Goal: Check status

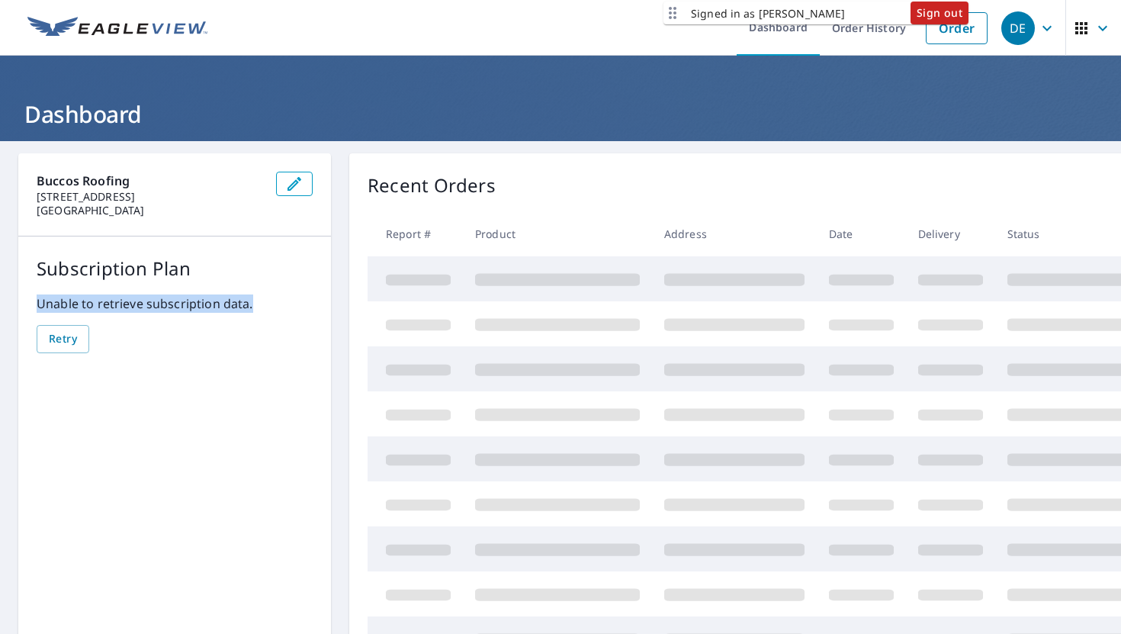
drag, startPoint x: 33, startPoint y: 301, endPoint x: 314, endPoint y: 308, distance: 281.5
click at [314, 308] on div "Subscription Plan Unable to retrieve subscription data. Retry" at bounding box center [174, 303] width 313 height 135
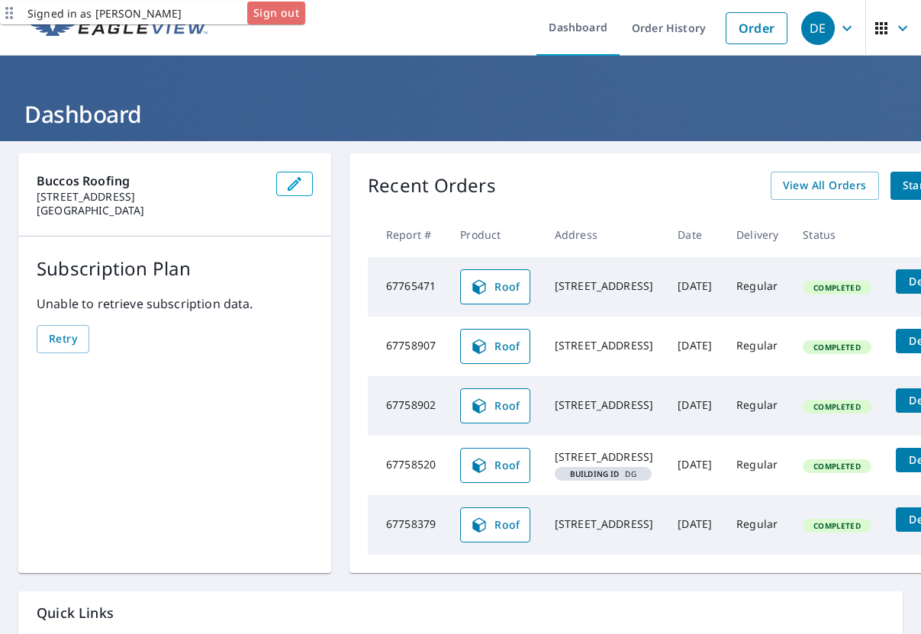
click at [291, 13] on span "Sign out" at bounding box center [276, 13] width 46 height 19
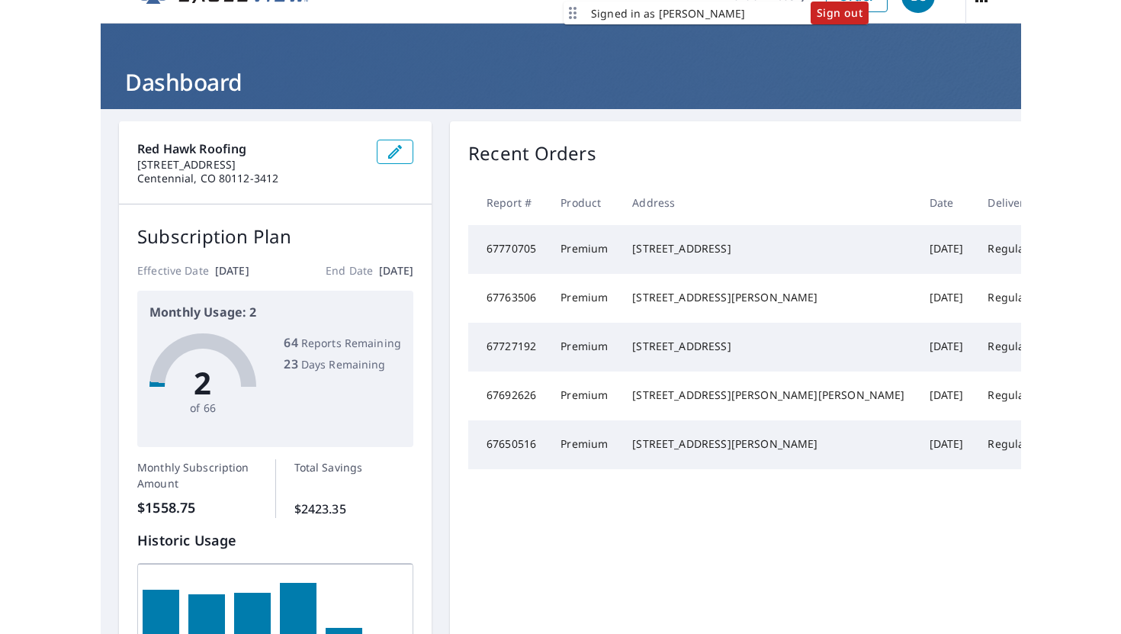
scroll to position [34, 0]
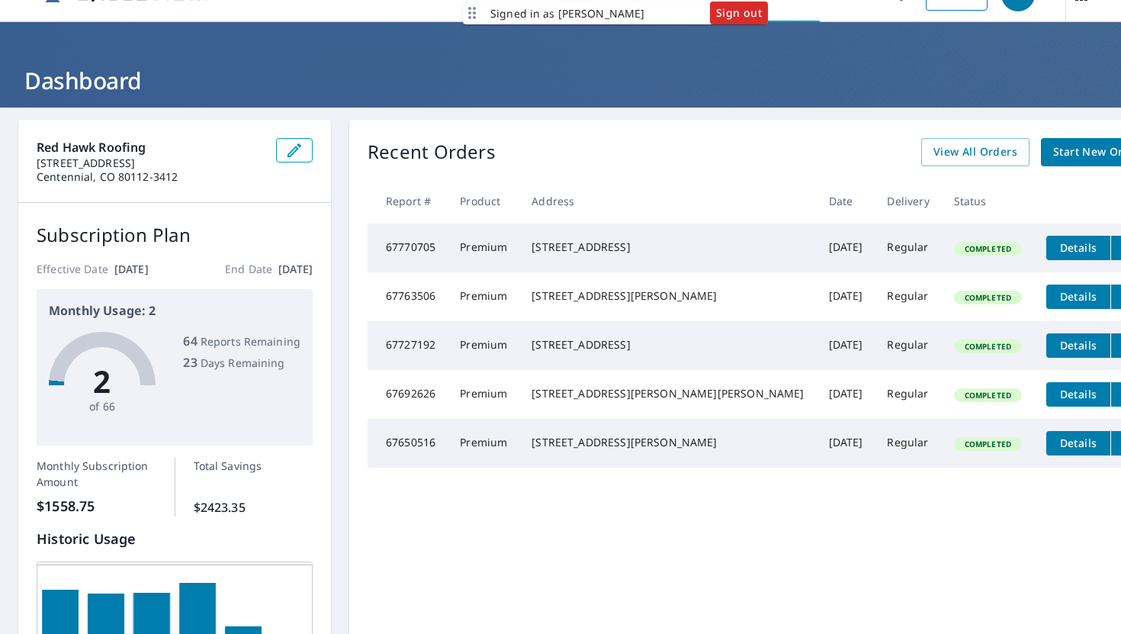
click at [736, 15] on span "Sign out" at bounding box center [739, 13] width 46 height 19
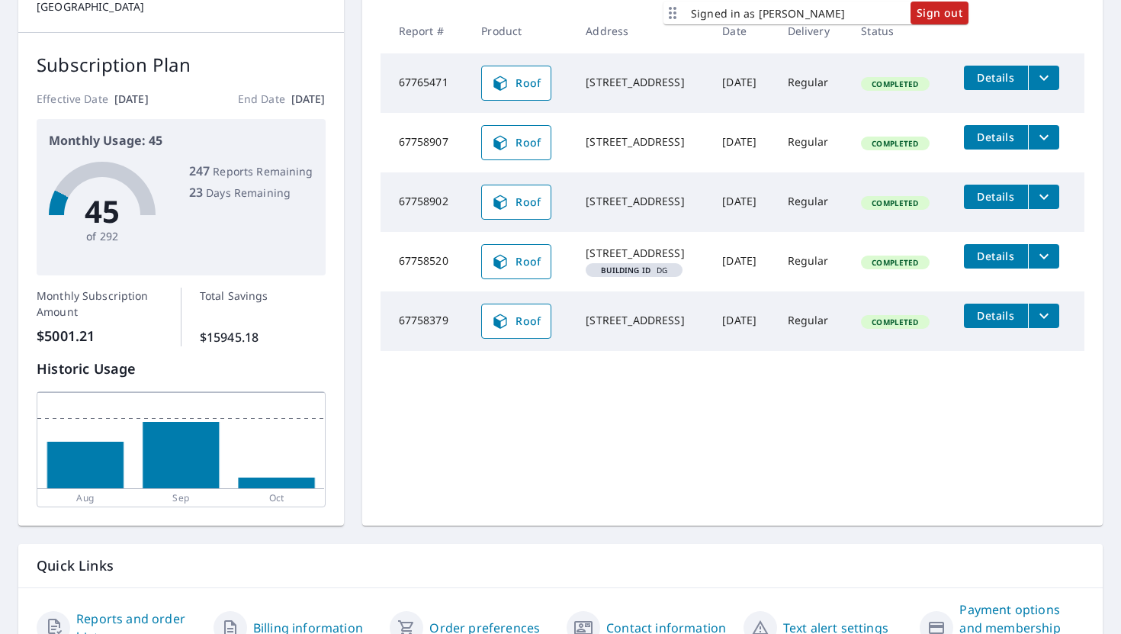
scroll to position [220, 0]
